Goal: Information Seeking & Learning: Find specific fact

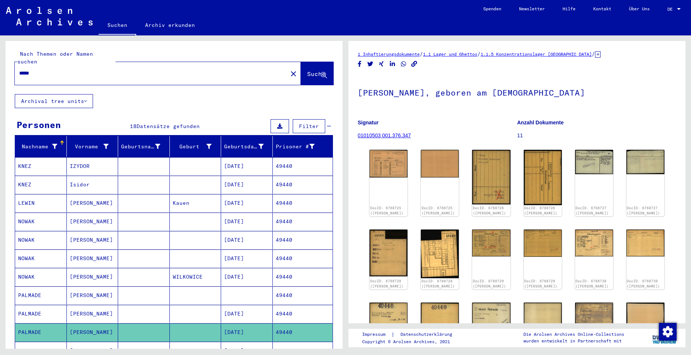
drag, startPoint x: 45, startPoint y: 63, endPoint x: -1, endPoint y: 62, distance: 46.5
click at [0, 62] on html "Suchen Archiv erkunden Spenden Newsletter Hilfe Kontakt Über Uns Suchen Archiv …" at bounding box center [345, 177] width 691 height 355
paste input "*****"
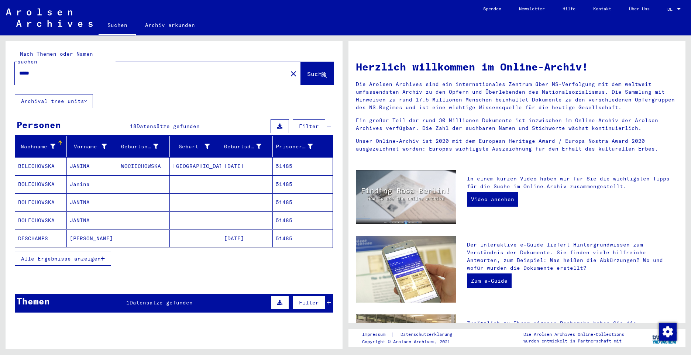
click at [77, 256] on span "Alle Ergebnisse anzeigen" at bounding box center [61, 259] width 80 height 7
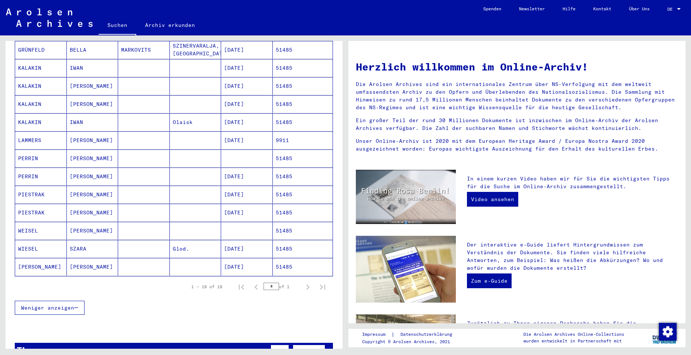
scroll to position [185, 0]
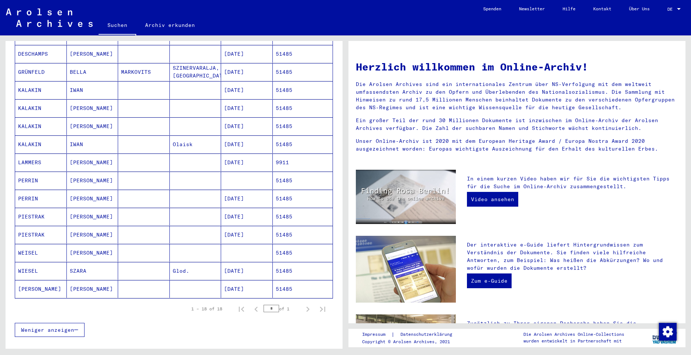
click at [34, 174] on mat-cell "PERRIN" at bounding box center [41, 181] width 52 height 18
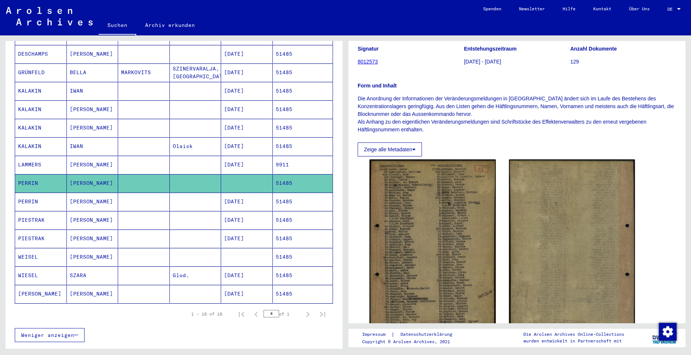
click at [30, 195] on mat-cell "PERRIN" at bounding box center [41, 202] width 52 height 18
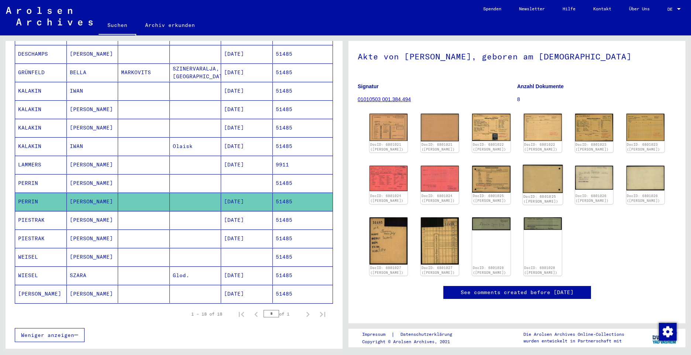
scroll to position [46, 0]
click at [392, 123] on img at bounding box center [389, 127] width 40 height 29
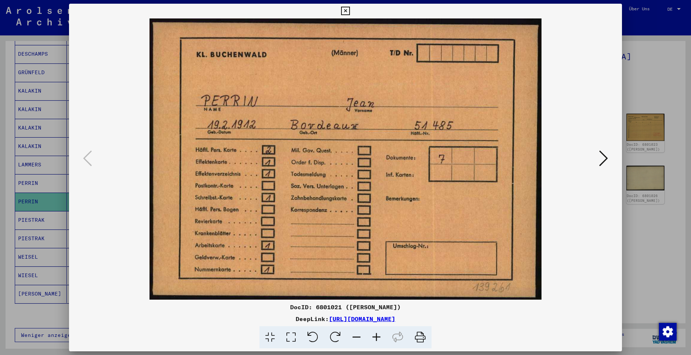
click at [389, 118] on img at bounding box center [345, 158] width 503 height 281
click at [603, 160] on icon at bounding box center [603, 159] width 9 height 18
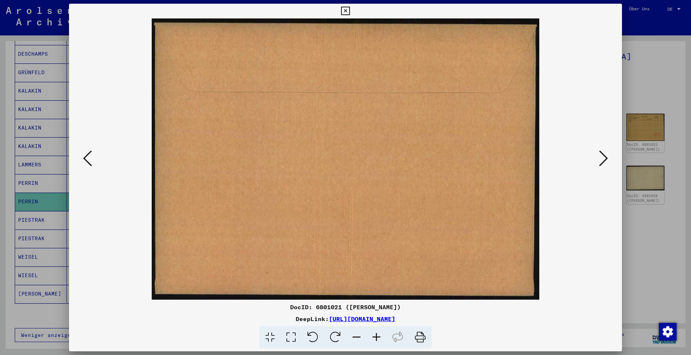
click at [603, 160] on icon at bounding box center [603, 159] width 9 height 18
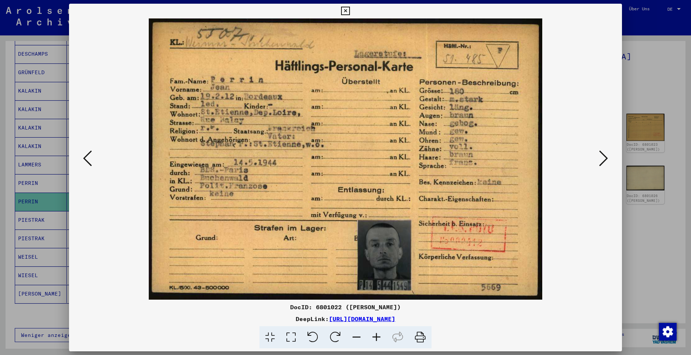
scroll to position [0, 0]
click at [603, 160] on icon at bounding box center [603, 159] width 9 height 18
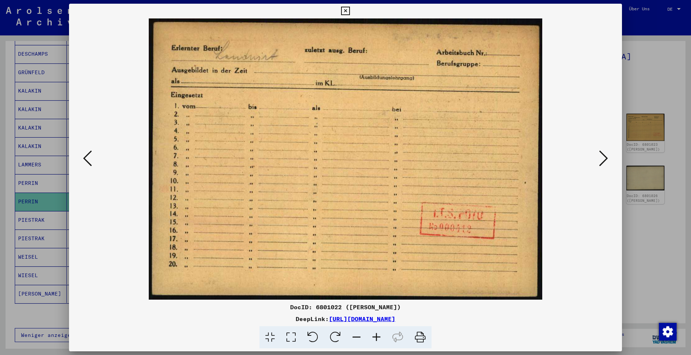
click at [601, 163] on icon at bounding box center [603, 159] width 9 height 18
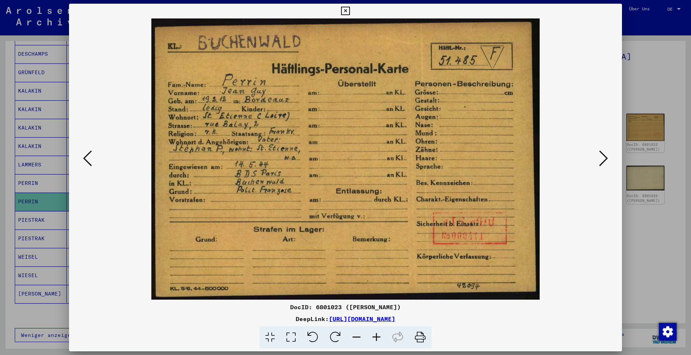
click at [601, 163] on icon at bounding box center [603, 159] width 9 height 18
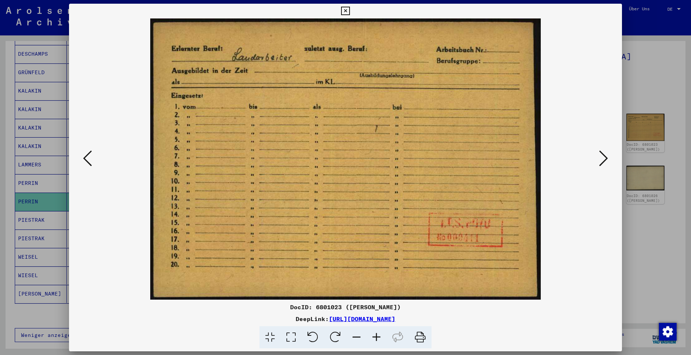
click at [602, 160] on icon at bounding box center [603, 159] width 9 height 18
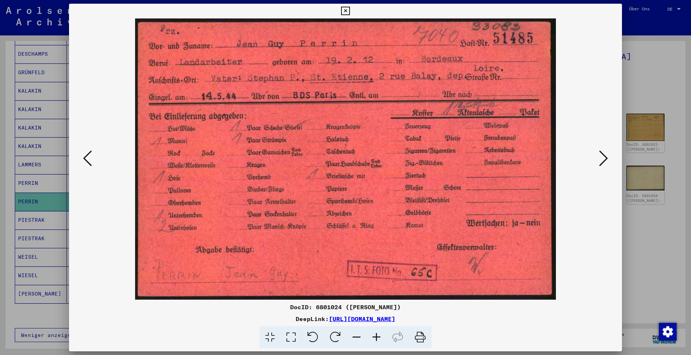
click at [603, 161] on icon at bounding box center [603, 159] width 9 height 18
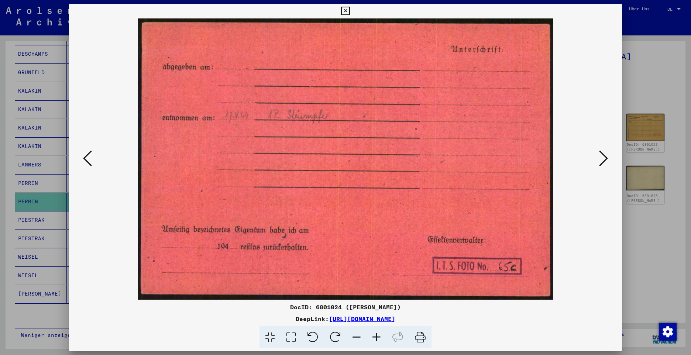
click at [603, 161] on icon at bounding box center [603, 159] width 9 height 18
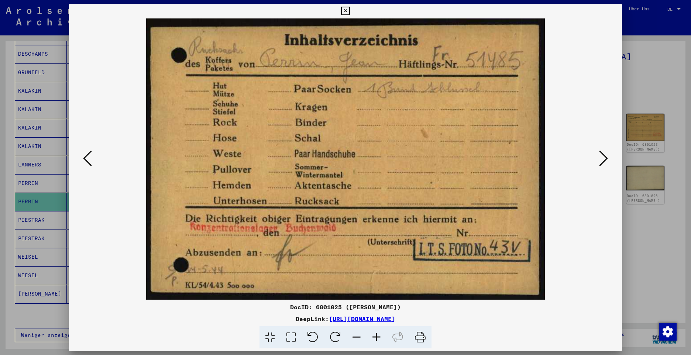
click at [603, 161] on icon at bounding box center [603, 159] width 9 height 18
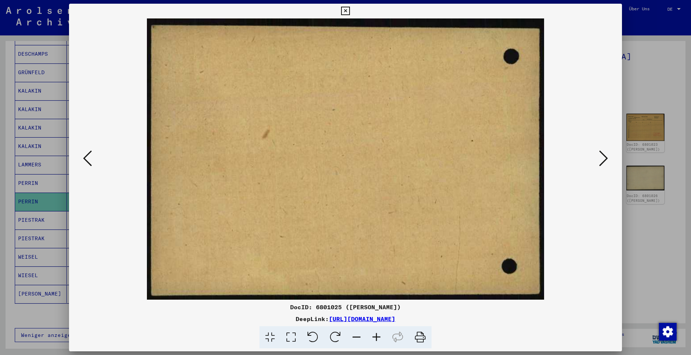
click at [603, 161] on icon at bounding box center [603, 159] width 9 height 18
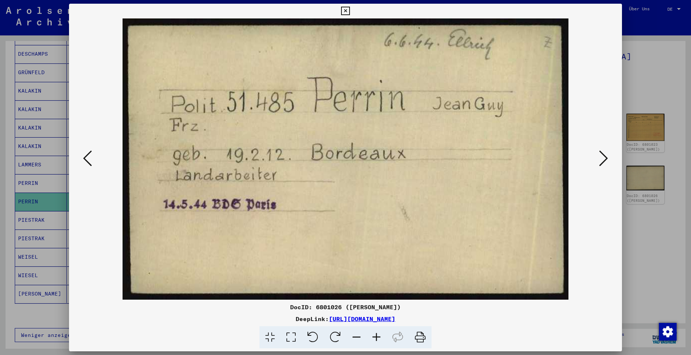
click at [603, 161] on icon at bounding box center [603, 159] width 9 height 18
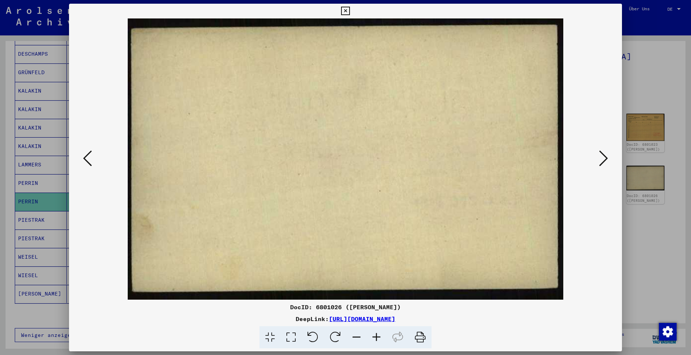
click at [603, 161] on icon at bounding box center [603, 159] width 9 height 18
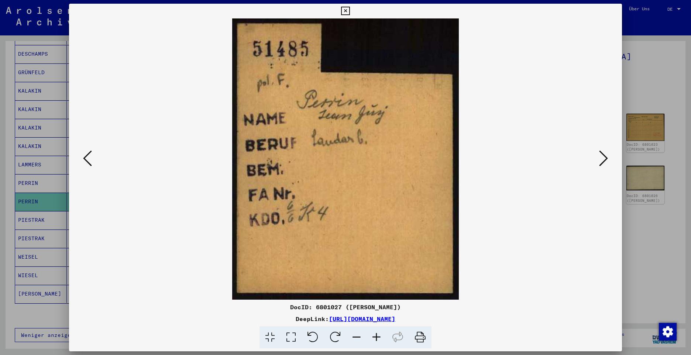
click at [603, 161] on icon at bounding box center [603, 159] width 9 height 18
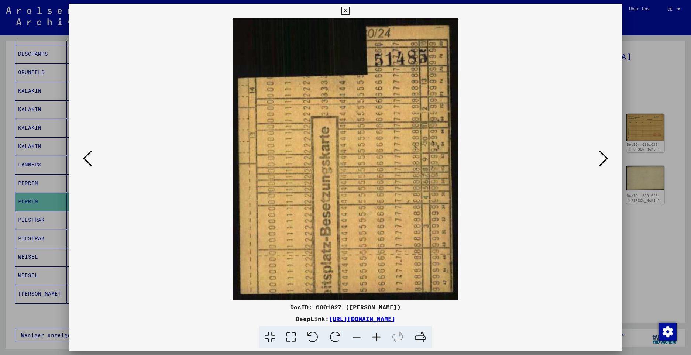
click at [603, 161] on icon at bounding box center [603, 159] width 9 height 18
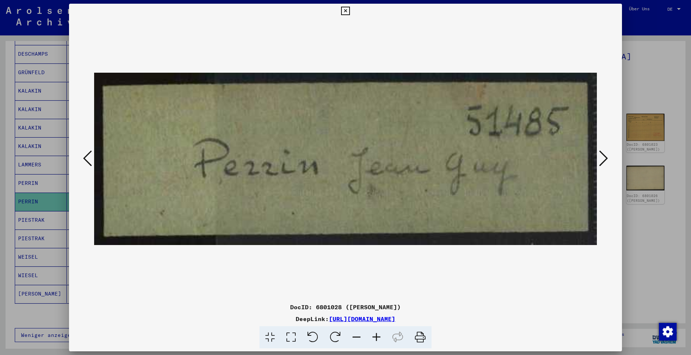
click at [603, 161] on icon at bounding box center [603, 159] width 9 height 18
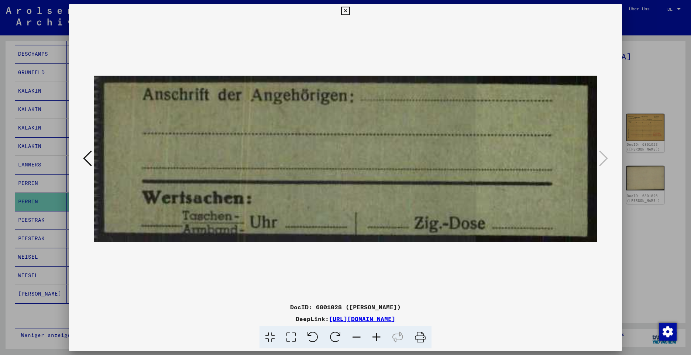
click at [343, 11] on icon at bounding box center [345, 11] width 8 height 9
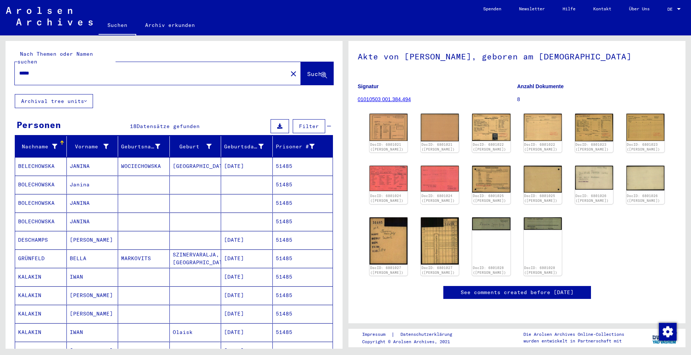
drag, startPoint x: 40, startPoint y: 64, endPoint x: 4, endPoint y: 55, distance: 37.0
click at [4, 55] on div "Nach Themen oder Namen suchen ***** close Suche Archival tree units Personen 18…" at bounding box center [173, 192] width 346 height 314
paste input "text"
type input "*****"
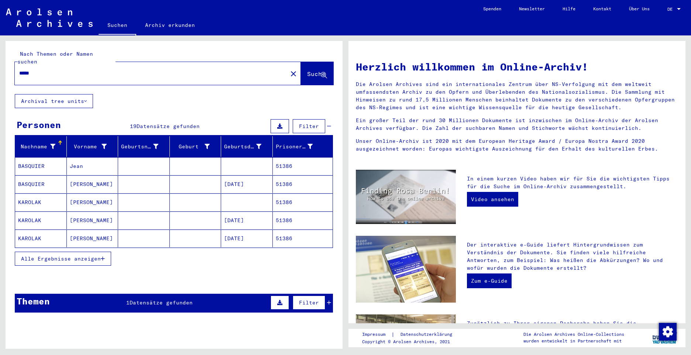
click at [55, 256] on span "Alle Ergebnisse anzeigen" at bounding box center [61, 259] width 80 height 7
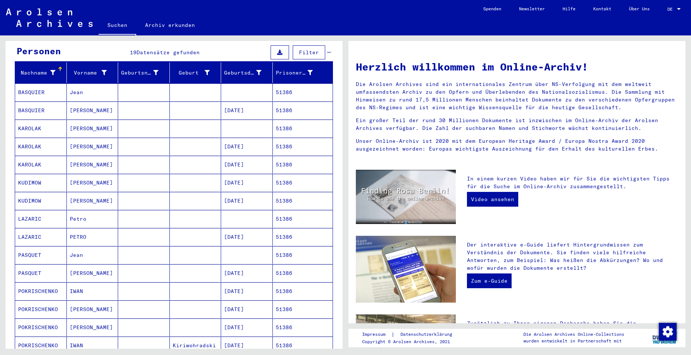
scroll to position [37, 0]
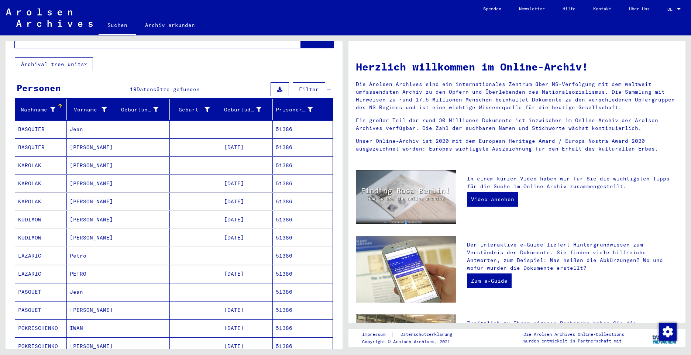
click at [34, 123] on mat-cell "BASQUIER" at bounding box center [41, 129] width 52 height 18
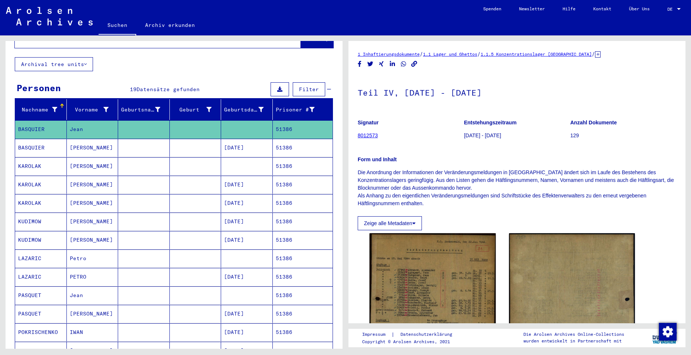
click at [30, 141] on mat-cell "BASQUIER" at bounding box center [41, 148] width 52 height 18
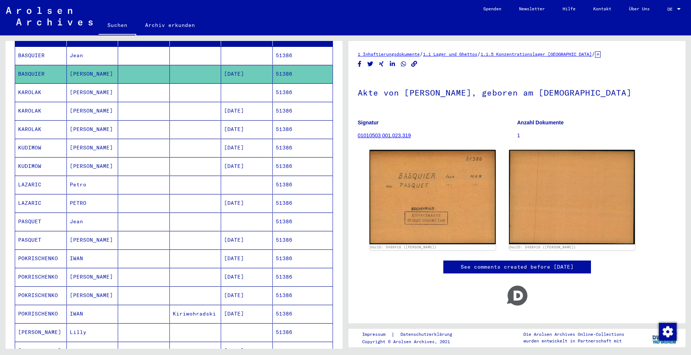
scroll to position [185, 0]
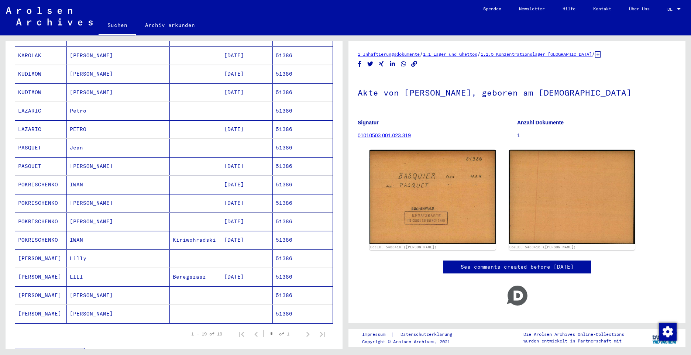
click at [34, 139] on mat-cell "PASQUET" at bounding box center [41, 148] width 52 height 18
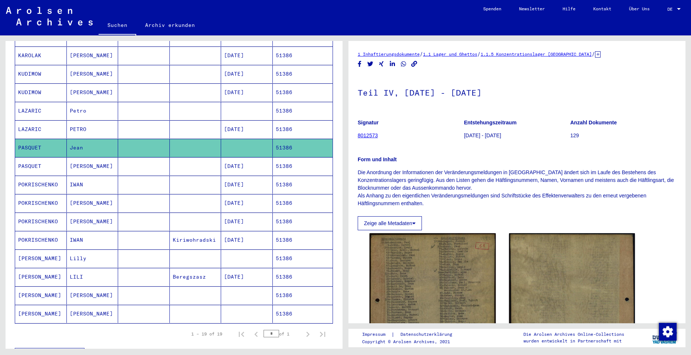
scroll to position [222, 0]
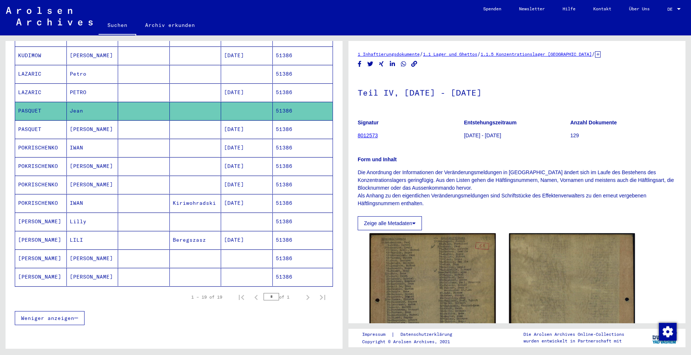
click at [37, 122] on mat-cell "PASQUET" at bounding box center [41, 129] width 52 height 18
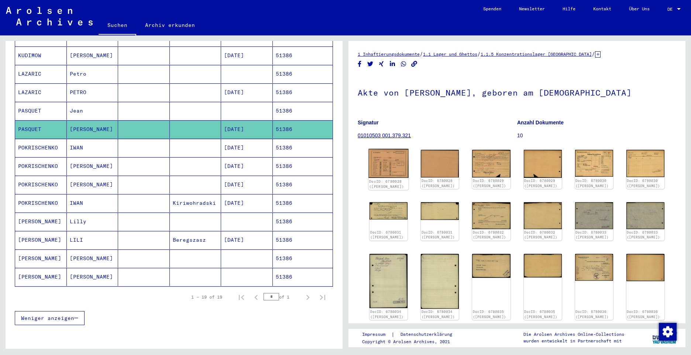
click at [384, 163] on img at bounding box center [389, 163] width 40 height 29
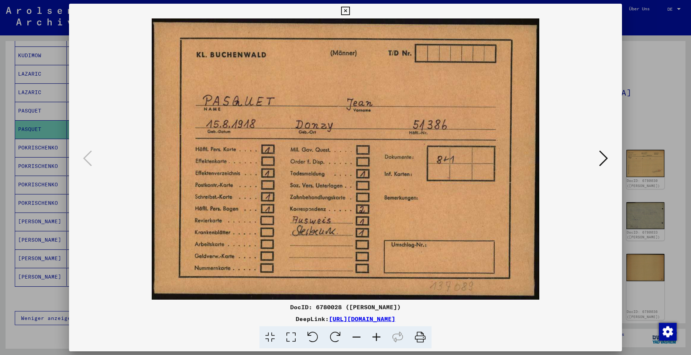
click at [605, 156] on icon at bounding box center [603, 159] width 9 height 18
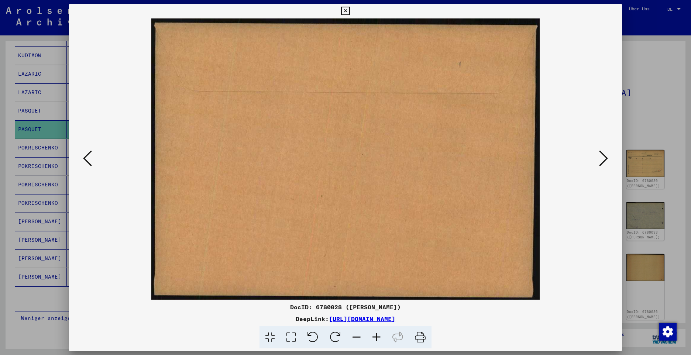
click at [603, 160] on icon at bounding box center [603, 159] width 9 height 18
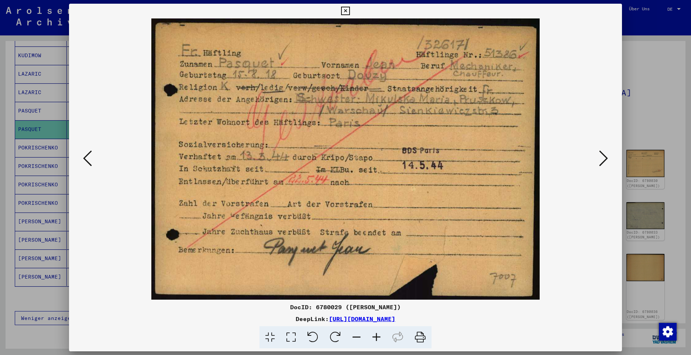
click at [608, 158] on icon at bounding box center [603, 159] width 9 height 18
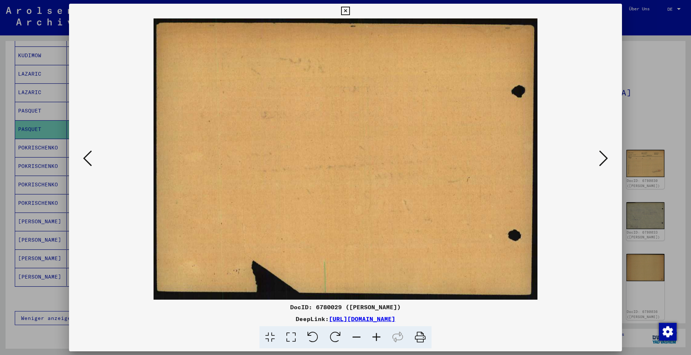
click at [82, 161] on button at bounding box center [87, 158] width 13 height 21
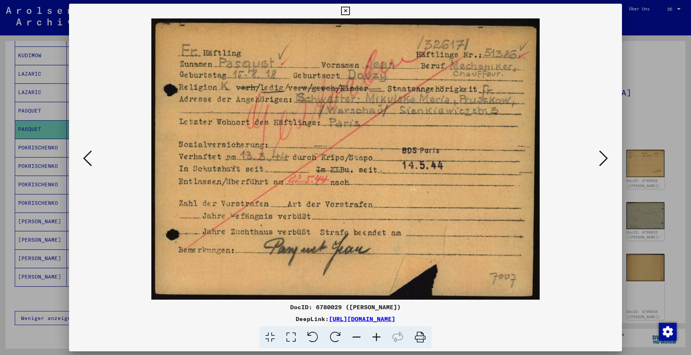
click at [601, 159] on icon at bounding box center [603, 159] width 9 height 18
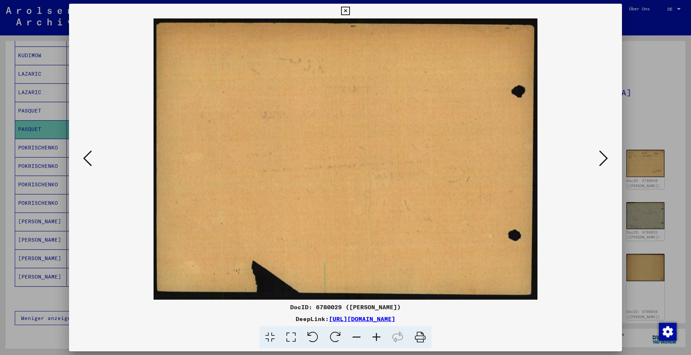
click at [601, 159] on icon at bounding box center [603, 159] width 9 height 18
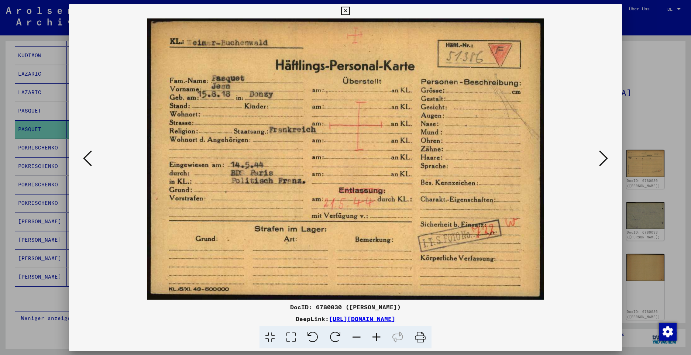
click at [601, 159] on icon at bounding box center [603, 159] width 9 height 18
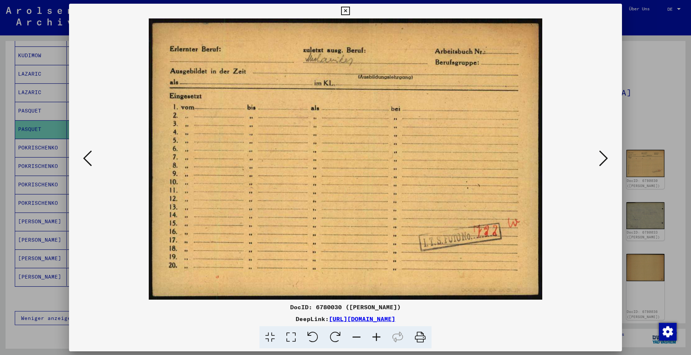
click at [601, 159] on icon at bounding box center [603, 159] width 9 height 18
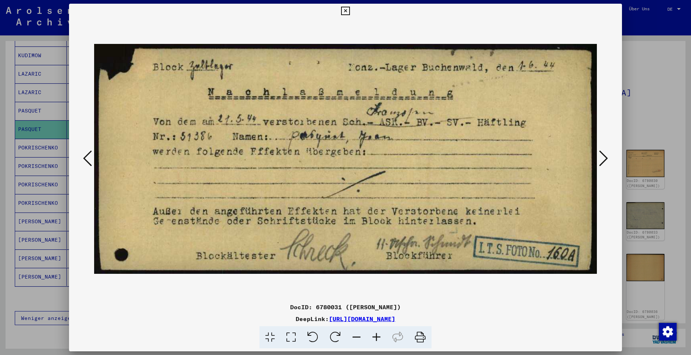
click at [601, 159] on icon at bounding box center [603, 159] width 9 height 18
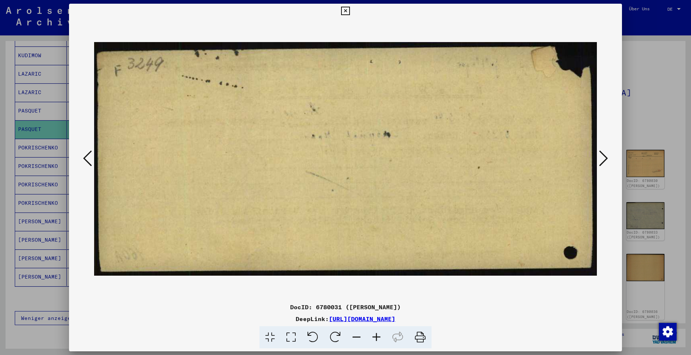
click at [601, 159] on icon at bounding box center [603, 159] width 9 height 18
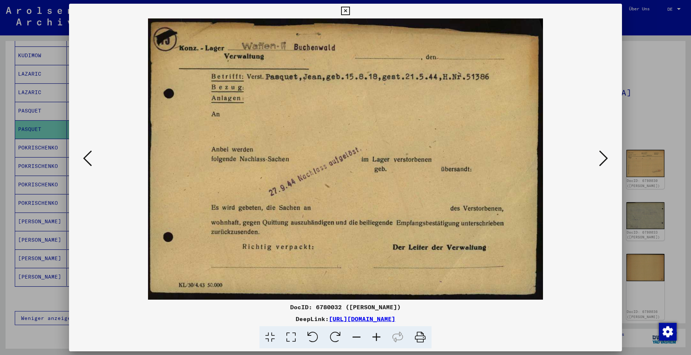
click at [601, 159] on icon at bounding box center [603, 159] width 9 height 18
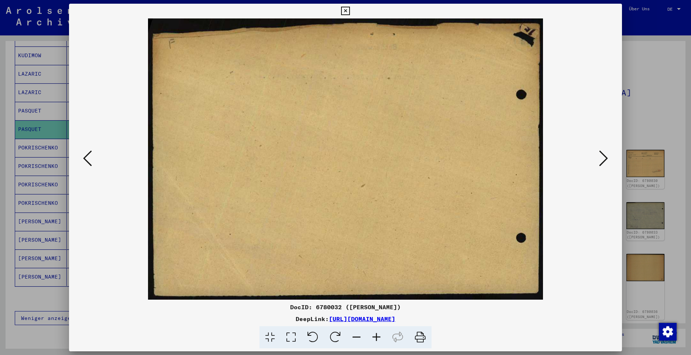
click at [601, 159] on icon at bounding box center [603, 159] width 9 height 18
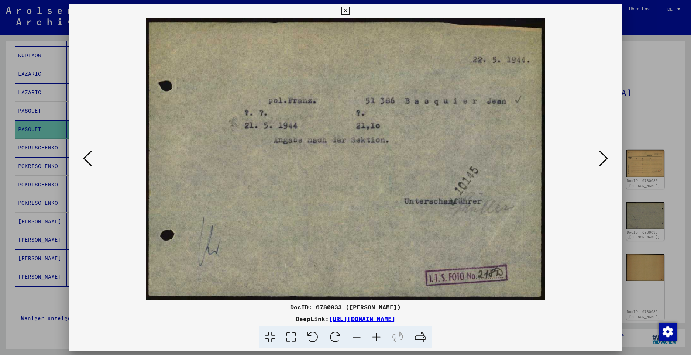
click at [601, 159] on icon at bounding box center [603, 159] width 9 height 18
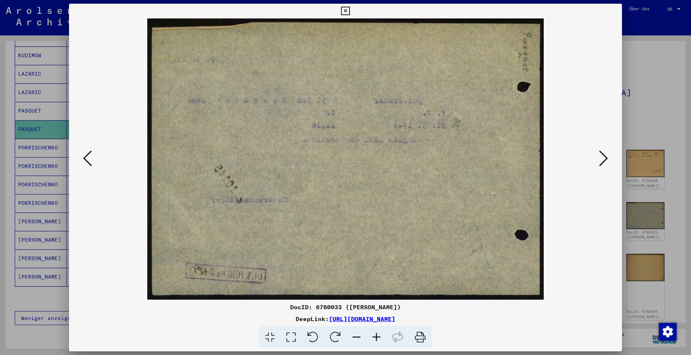
click at [601, 159] on icon at bounding box center [603, 159] width 9 height 18
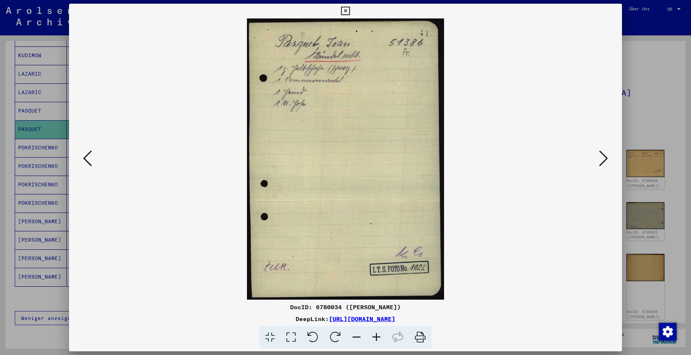
click at [601, 159] on icon at bounding box center [603, 159] width 9 height 18
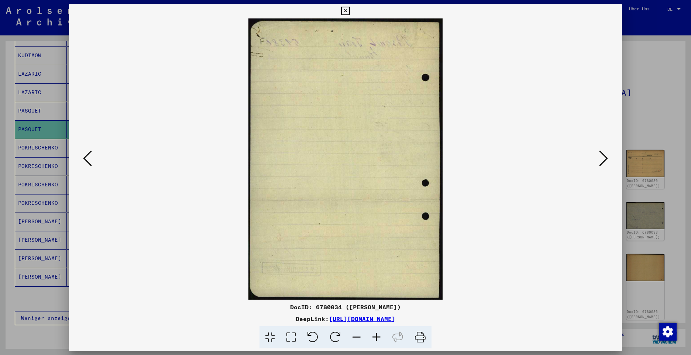
click at [601, 159] on icon at bounding box center [603, 159] width 9 height 18
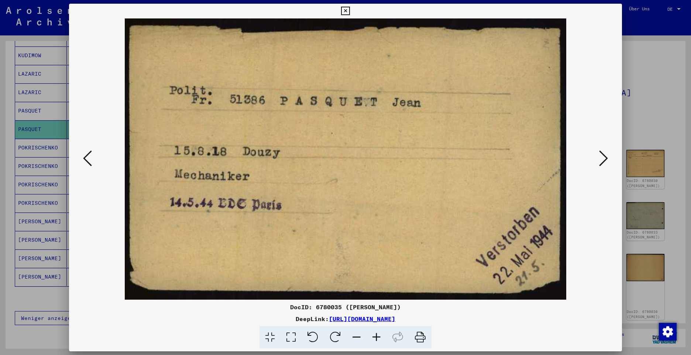
click at [601, 159] on icon at bounding box center [603, 159] width 9 height 18
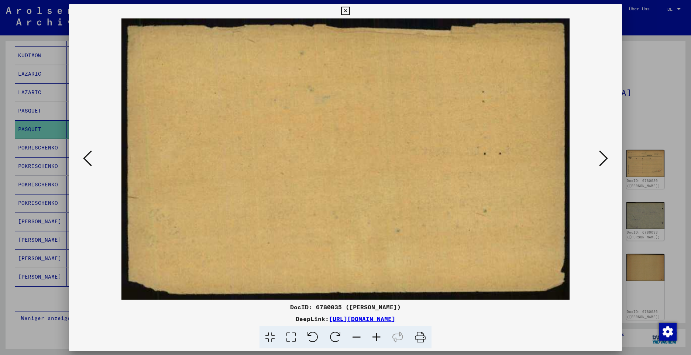
click at [601, 159] on icon at bounding box center [603, 159] width 9 height 18
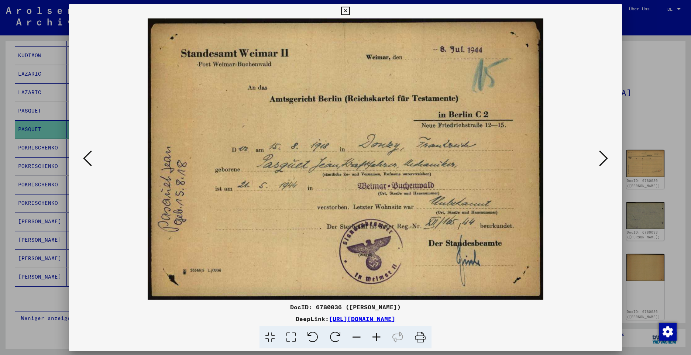
click at [601, 159] on icon at bounding box center [603, 159] width 9 height 18
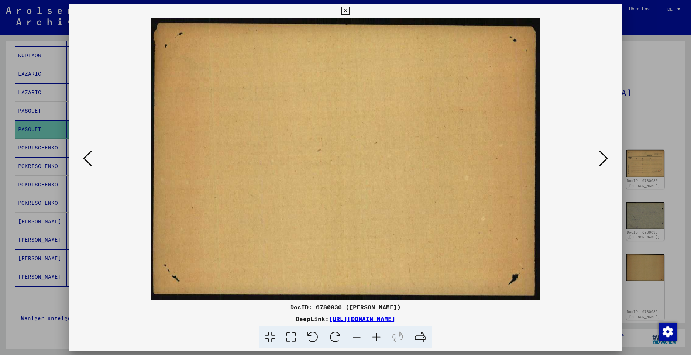
click at [601, 159] on icon at bounding box center [603, 159] width 9 height 18
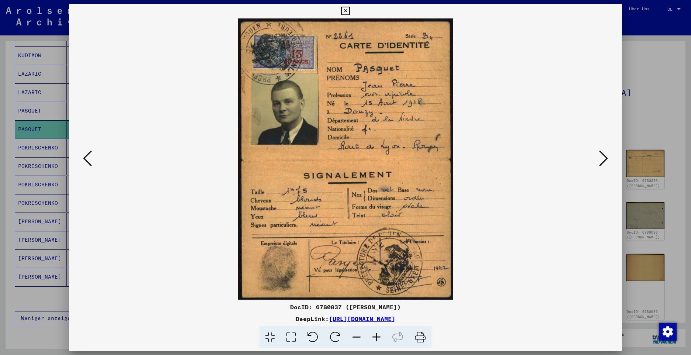
click at [607, 162] on icon at bounding box center [603, 159] width 9 height 18
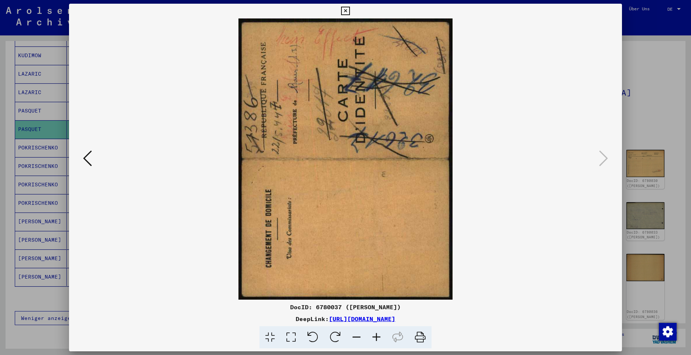
click at [348, 13] on icon at bounding box center [345, 11] width 8 height 9
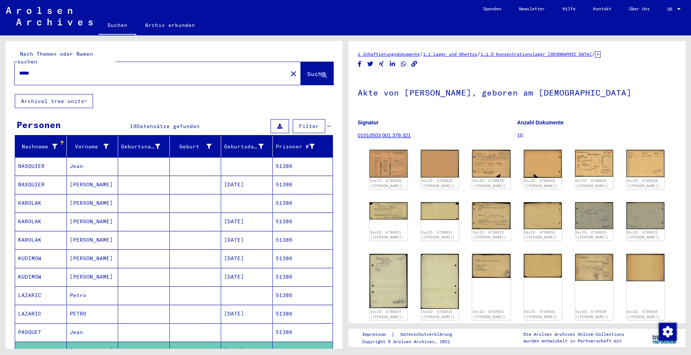
drag, startPoint x: 38, startPoint y: 66, endPoint x: -1, endPoint y: 51, distance: 41.7
click at [0, 51] on html "Suchen Archiv erkunden Spenden Newsletter Hilfe Kontakt Über Uns Suchen Archiv …" at bounding box center [345, 177] width 691 height 355
paste input "*****"
type input "*****"
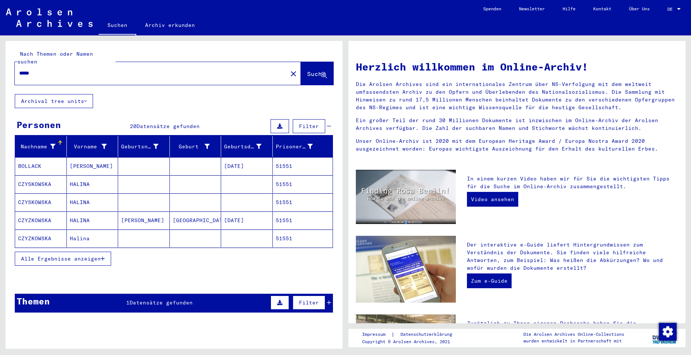
click at [69, 256] on span "Alle Ergebnisse anzeigen" at bounding box center [61, 259] width 80 height 7
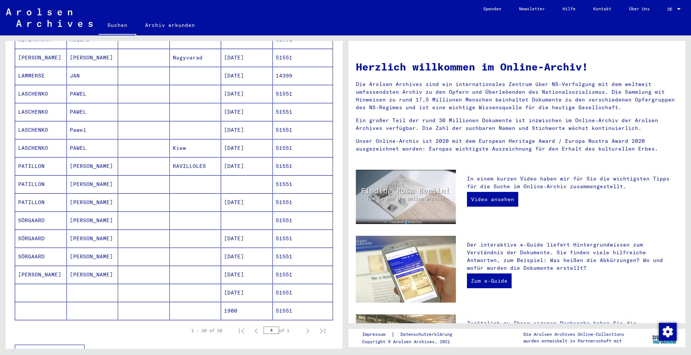
scroll to position [222, 0]
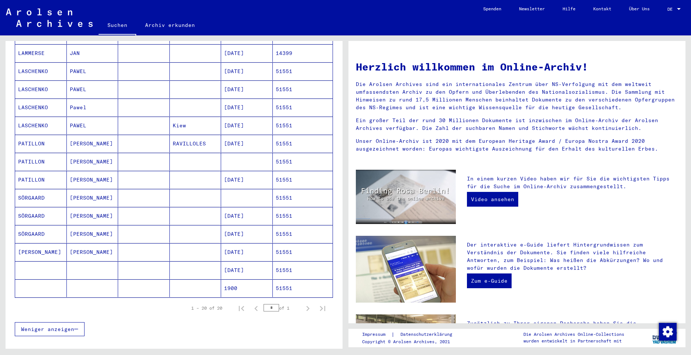
click at [28, 135] on mat-cell "PATILLON" at bounding box center [41, 144] width 52 height 18
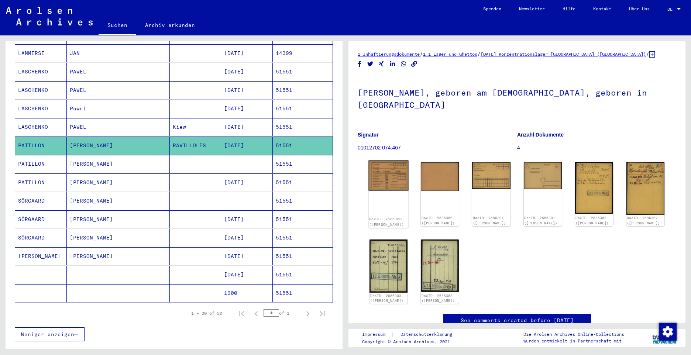
click at [389, 175] on img at bounding box center [389, 176] width 40 height 30
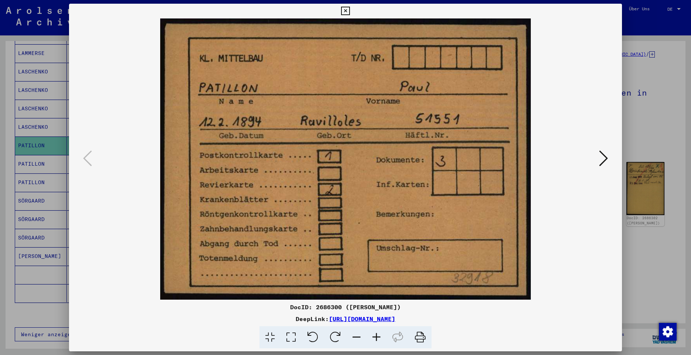
click at [389, 175] on img at bounding box center [345, 158] width 503 height 281
click at [602, 159] on icon at bounding box center [603, 159] width 9 height 18
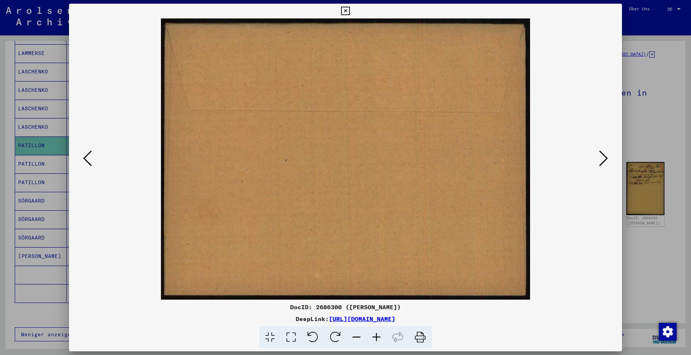
click at [602, 159] on icon at bounding box center [603, 159] width 9 height 18
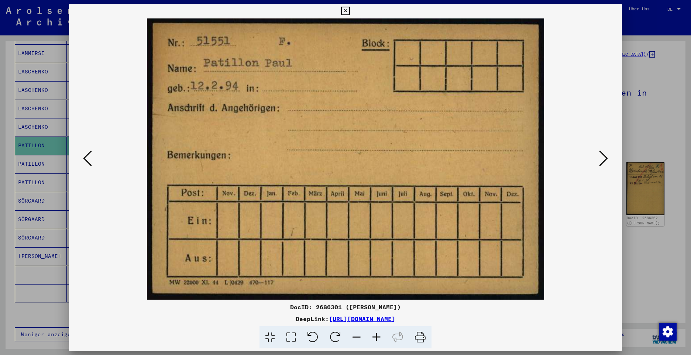
click at [602, 159] on icon at bounding box center [603, 159] width 9 height 18
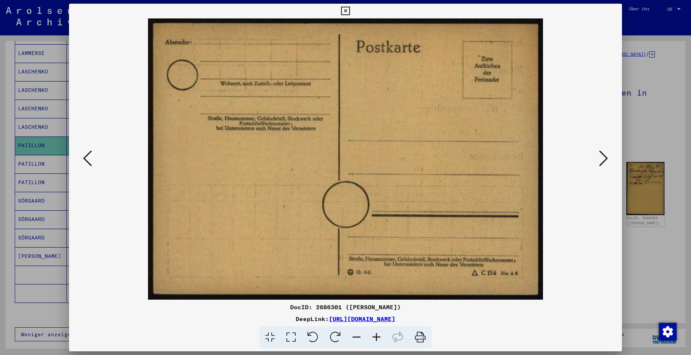
click at [602, 159] on icon at bounding box center [603, 159] width 9 height 18
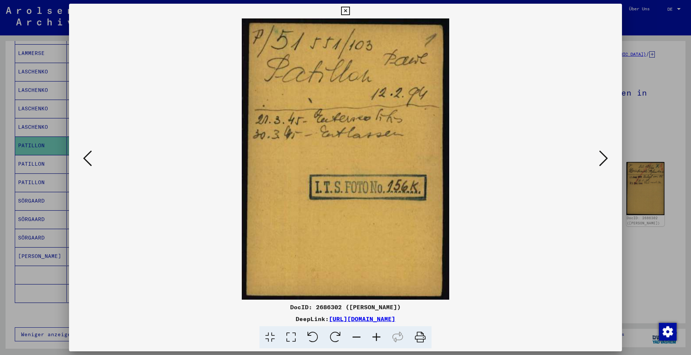
click at [602, 159] on icon at bounding box center [603, 159] width 9 height 18
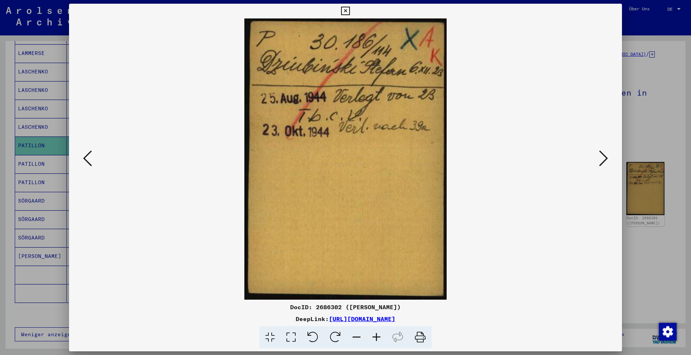
click at [602, 159] on icon at bounding box center [603, 159] width 9 height 18
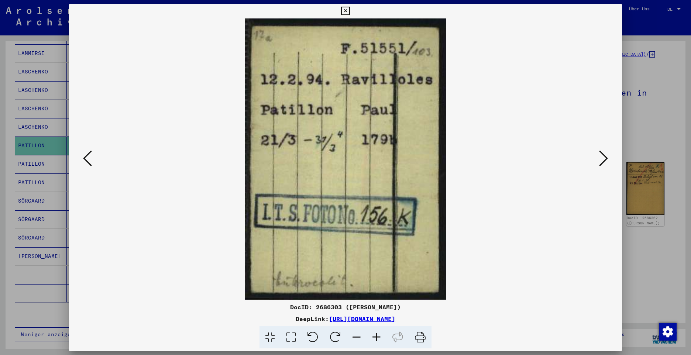
click at [84, 156] on icon at bounding box center [87, 159] width 9 height 18
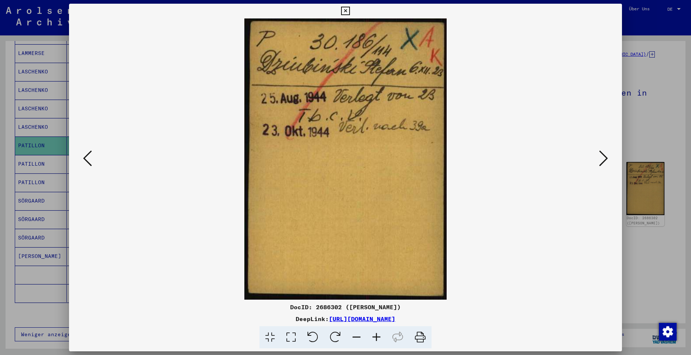
click at [604, 160] on icon at bounding box center [603, 159] width 9 height 18
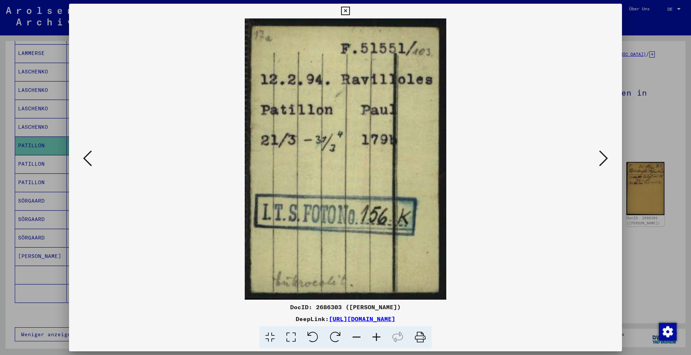
click at [604, 160] on icon at bounding box center [603, 159] width 9 height 18
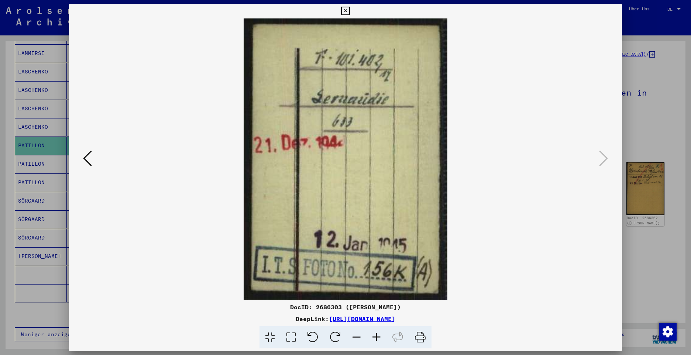
click at [347, 12] on icon at bounding box center [345, 11] width 8 height 9
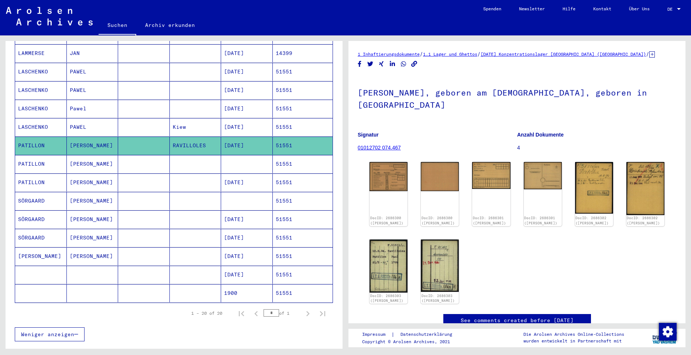
click at [23, 155] on mat-cell "PATILLON" at bounding box center [41, 164] width 52 height 18
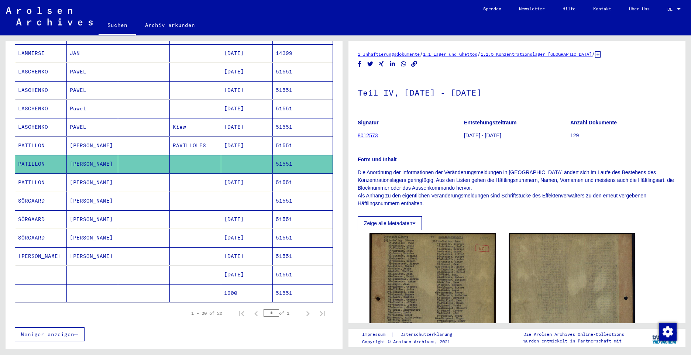
click at [38, 174] on mat-cell "PATILLON" at bounding box center [41, 183] width 52 height 18
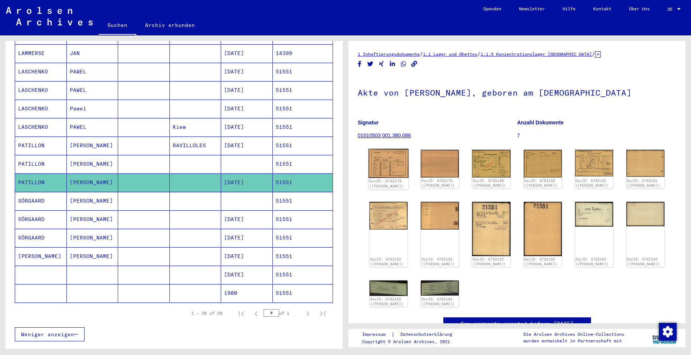
click at [388, 163] on img at bounding box center [389, 163] width 40 height 29
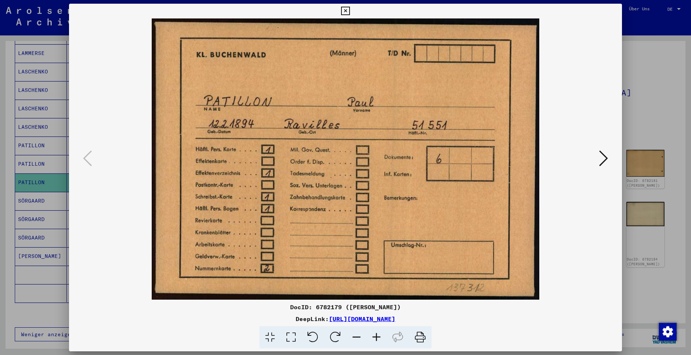
click at [388, 163] on img at bounding box center [345, 158] width 503 height 281
click at [603, 156] on icon at bounding box center [603, 159] width 9 height 18
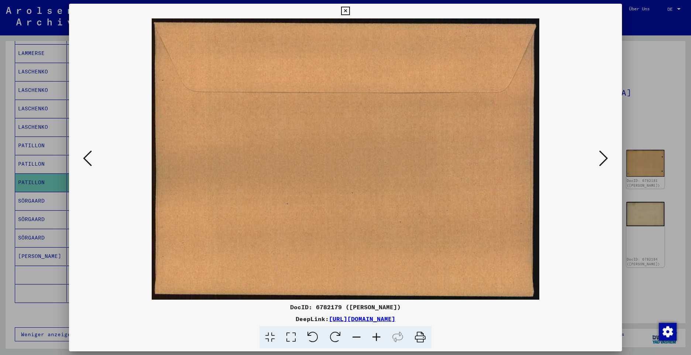
click at [603, 156] on icon at bounding box center [603, 159] width 9 height 18
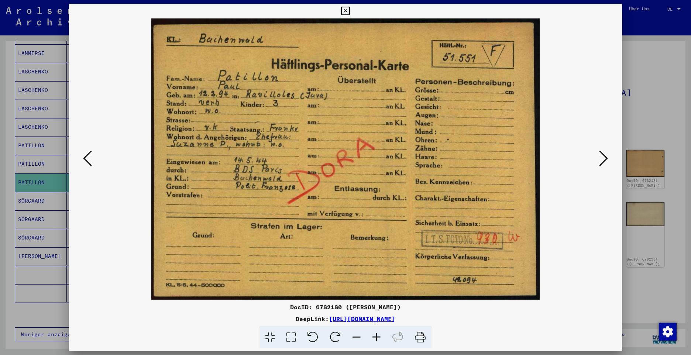
click at [603, 156] on icon at bounding box center [603, 159] width 9 height 18
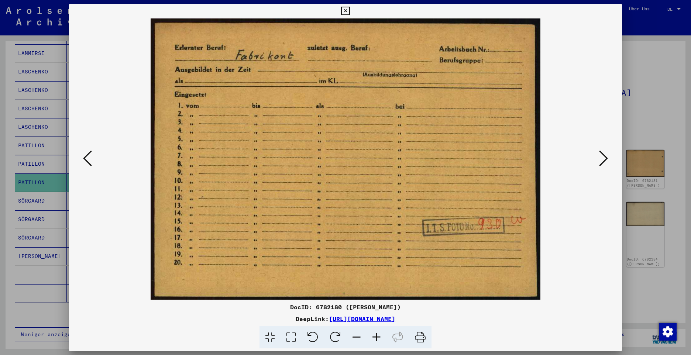
click at [600, 163] on icon at bounding box center [603, 159] width 9 height 18
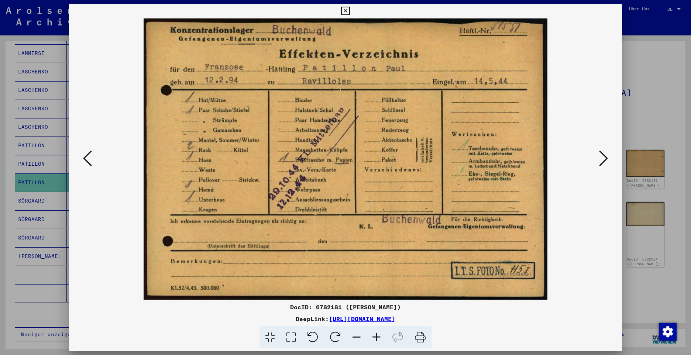
click at [600, 163] on icon at bounding box center [603, 159] width 9 height 18
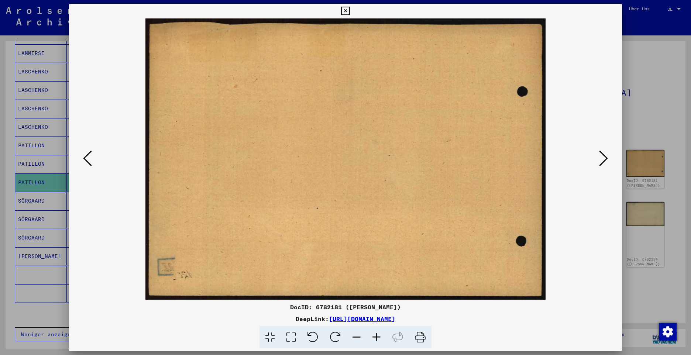
click at [600, 163] on icon at bounding box center [603, 159] width 9 height 18
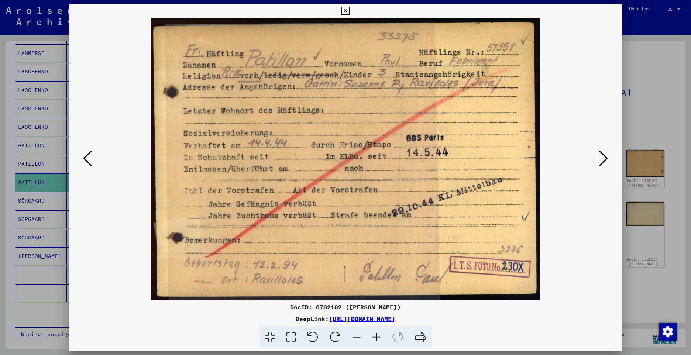
click at [602, 158] on icon at bounding box center [603, 159] width 9 height 18
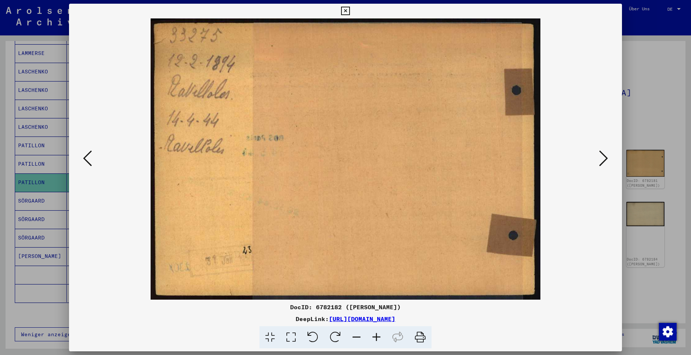
click at [602, 158] on icon at bounding box center [603, 159] width 9 height 18
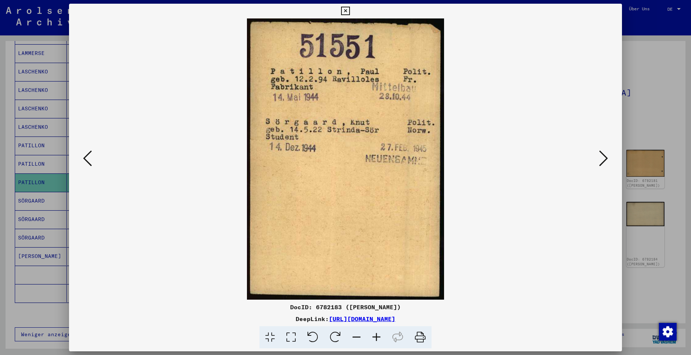
click at [602, 158] on icon at bounding box center [603, 159] width 9 height 18
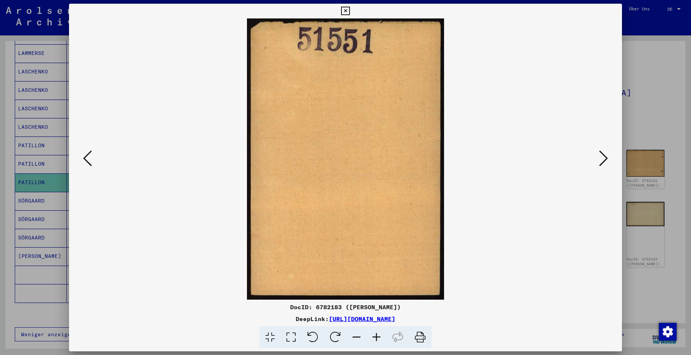
click at [602, 158] on icon at bounding box center [603, 159] width 9 height 18
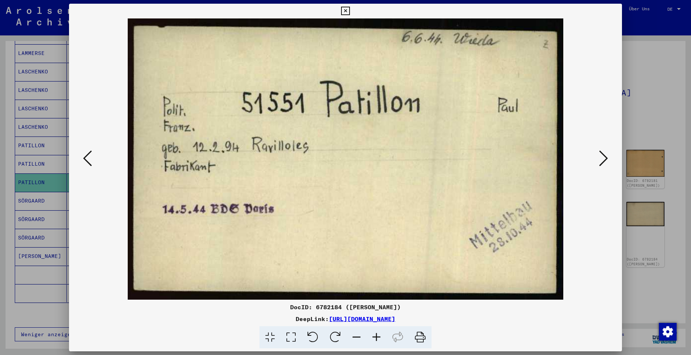
click at [602, 158] on icon at bounding box center [603, 159] width 9 height 18
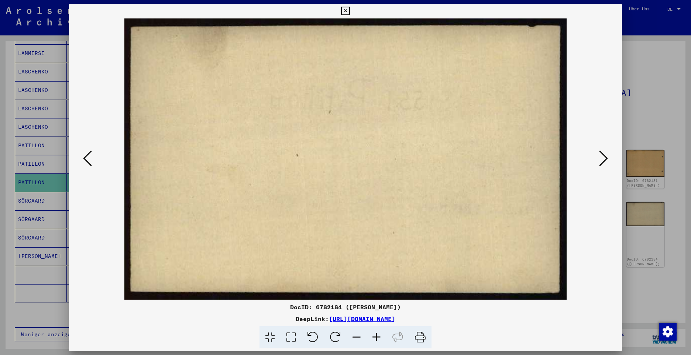
click at [602, 158] on icon at bounding box center [603, 159] width 9 height 18
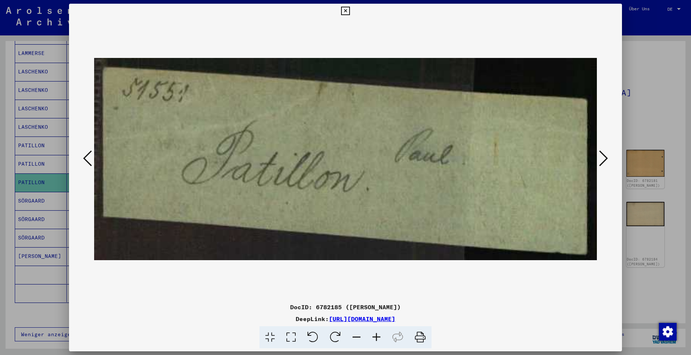
click at [602, 158] on icon at bounding box center [603, 159] width 9 height 18
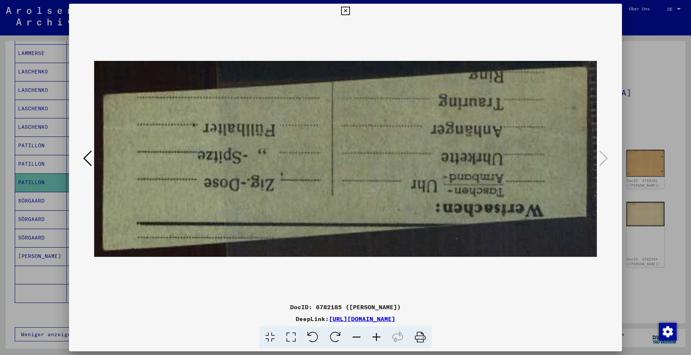
click at [345, 12] on icon at bounding box center [345, 11] width 8 height 9
